Goal: Navigation & Orientation: Find specific page/section

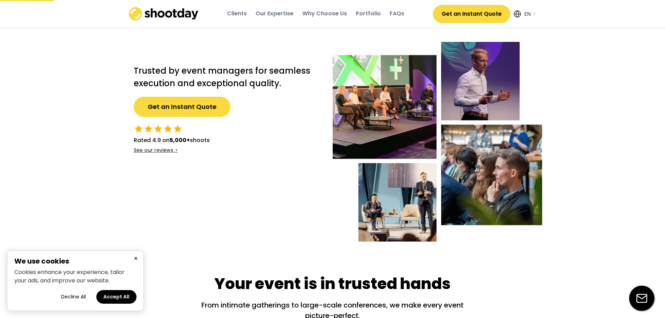
select select ""en""
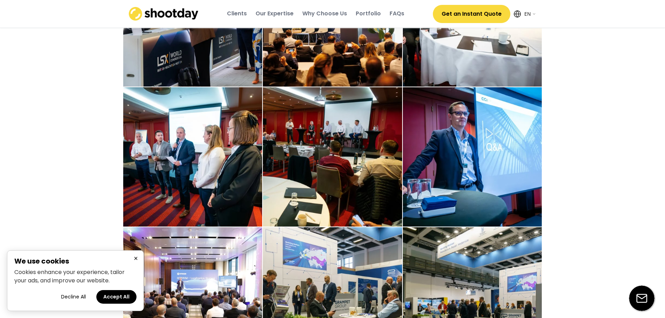
scroll to position [1641, 0]
click at [368, 15] on div "Portfolio" at bounding box center [368, 14] width 25 height 8
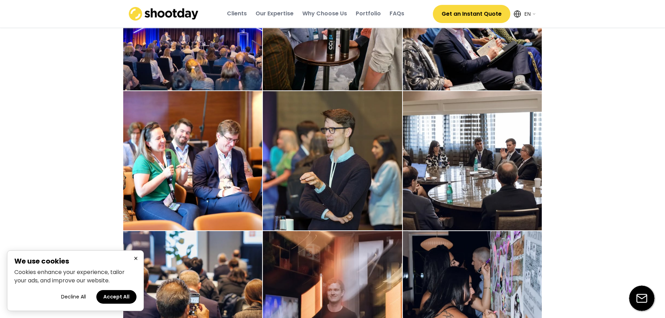
scroll to position [953, 0]
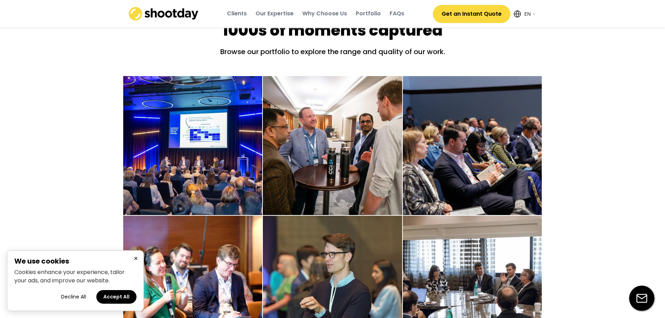
click at [238, 15] on div "Clients" at bounding box center [237, 14] width 20 height 8
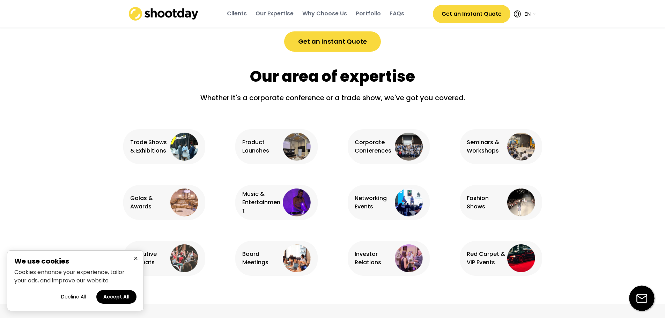
scroll to position [259, 0]
